Goal: Information Seeking & Learning: Learn about a topic

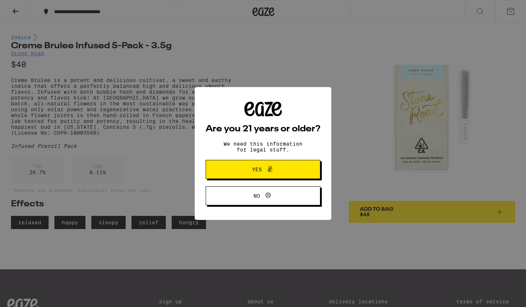
click at [266, 171] on icon at bounding box center [270, 168] width 9 height 9
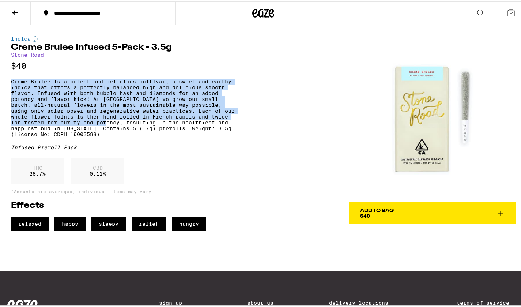
drag, startPoint x: 23, startPoint y: 81, endPoint x: 129, endPoint y: 131, distance: 116.7
click at [129, 131] on div "Indica Creme Brulee Infused 5-Pack - 3.5g Stone Road $40 Creme Brulee is a pote…" at bounding box center [263, 125] width 526 height 205
drag, startPoint x: 9, startPoint y: 83, endPoint x: 121, endPoint y: 130, distance: 122.0
click at [121, 130] on div "Indica Creme Brulee Infused 5-Pack - 3.5g Stone Road $40 Creme Brulee is a pote…" at bounding box center [263, 125] width 526 height 205
copy p "Creme Brulee is a potent and delicious cultivar, a sweet and earthy indica that…"
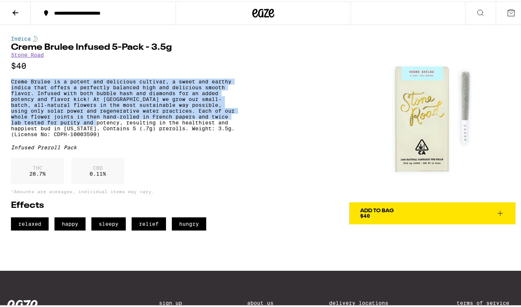
copy p "Creme Brulee is a potent and delicious cultivar, a sweet and earthy indica that…"
